Goal: Navigation & Orientation: Find specific page/section

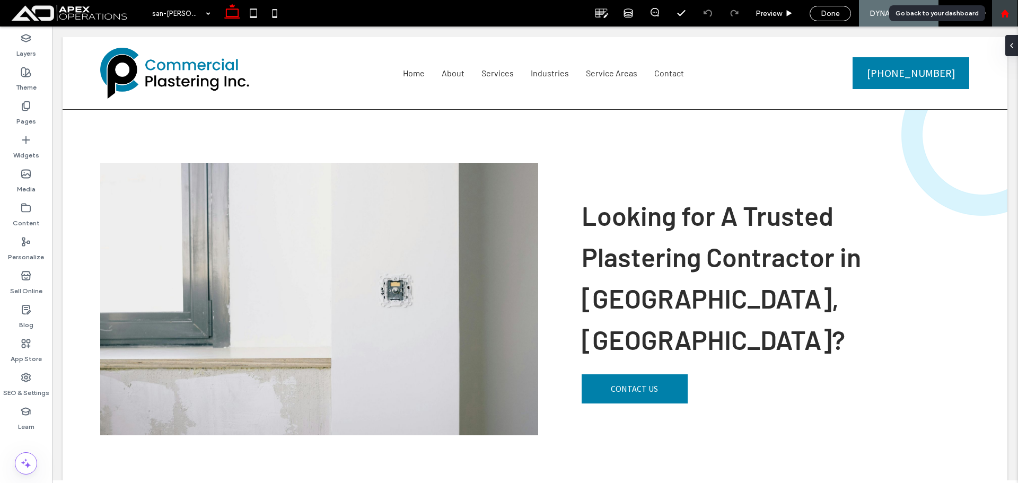
click at [1005, 17] on use at bounding box center [1004, 13] width 8 height 8
